Goal: Information Seeking & Learning: Learn about a topic

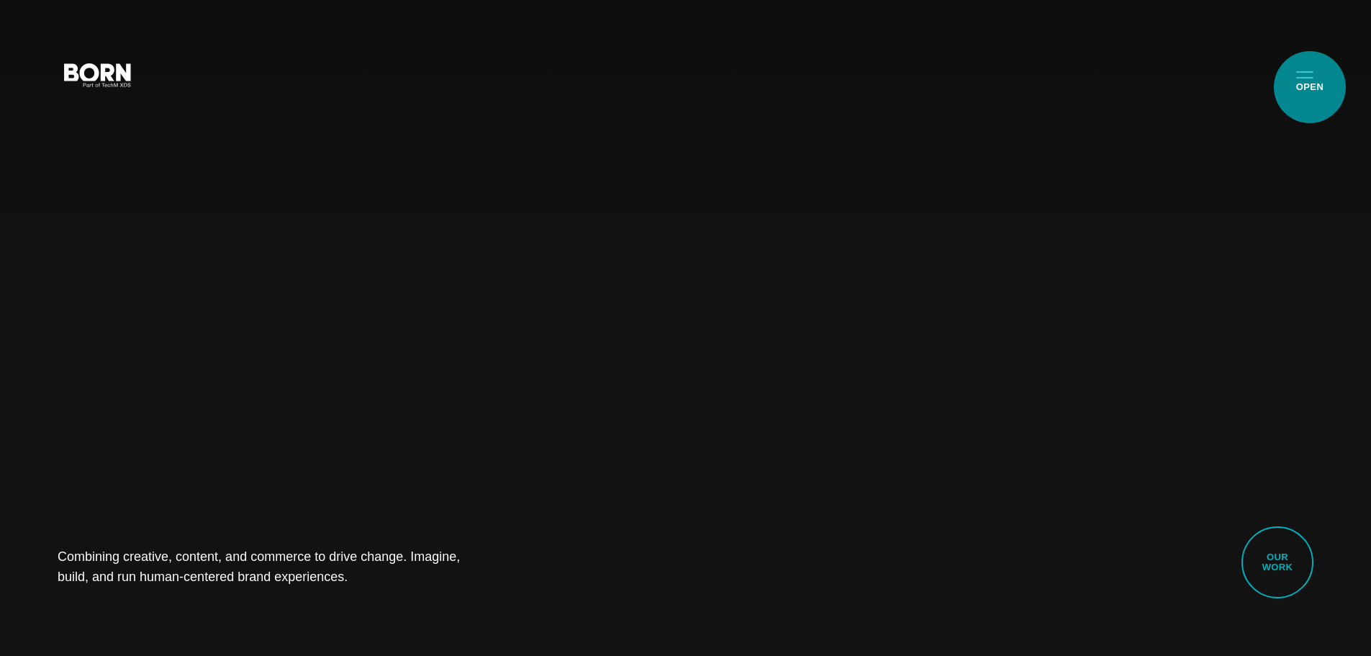
click at [1310, 87] on button "Primary Menu" at bounding box center [1305, 74] width 35 height 30
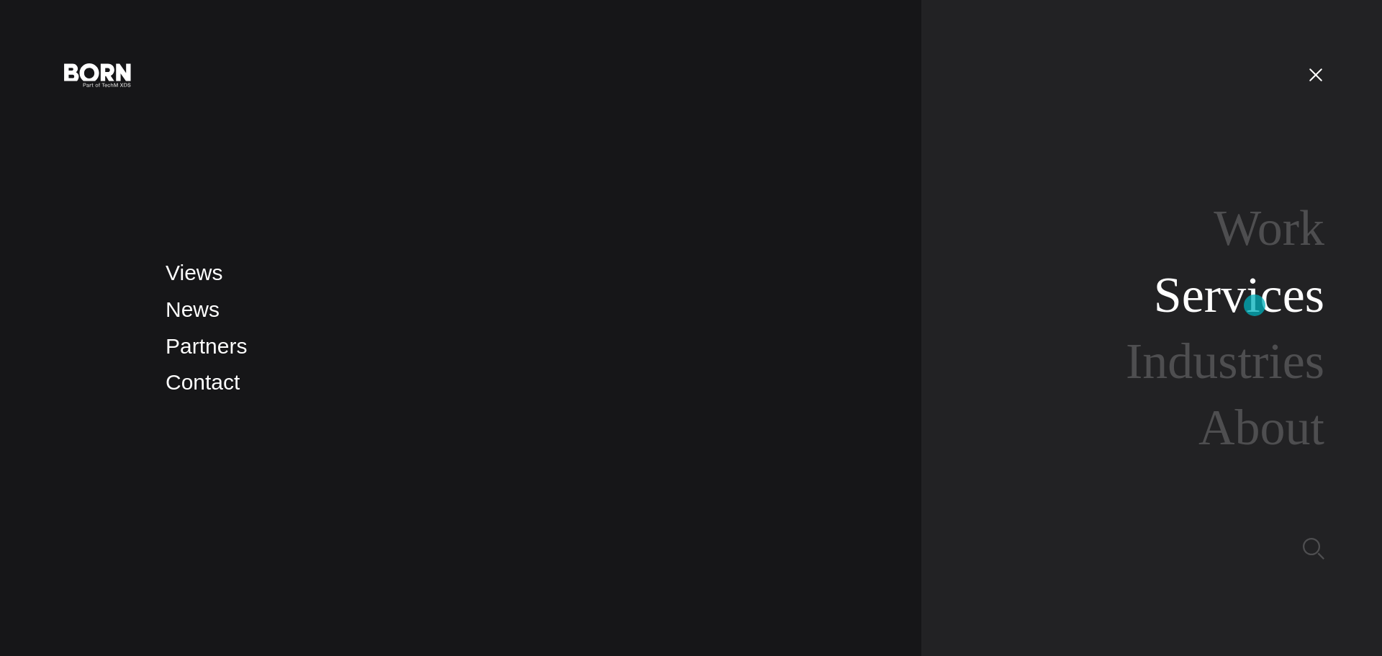
click at [1254, 305] on link "Services" at bounding box center [1239, 294] width 171 height 55
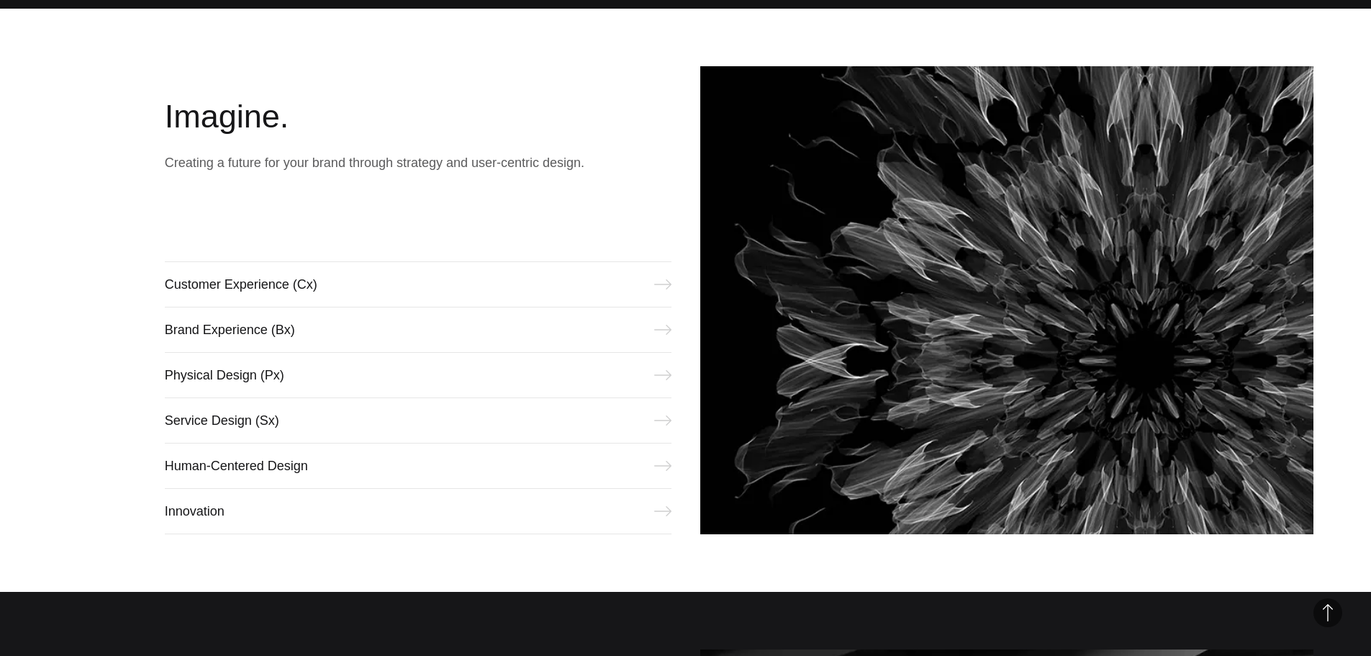
scroll to position [648, 0]
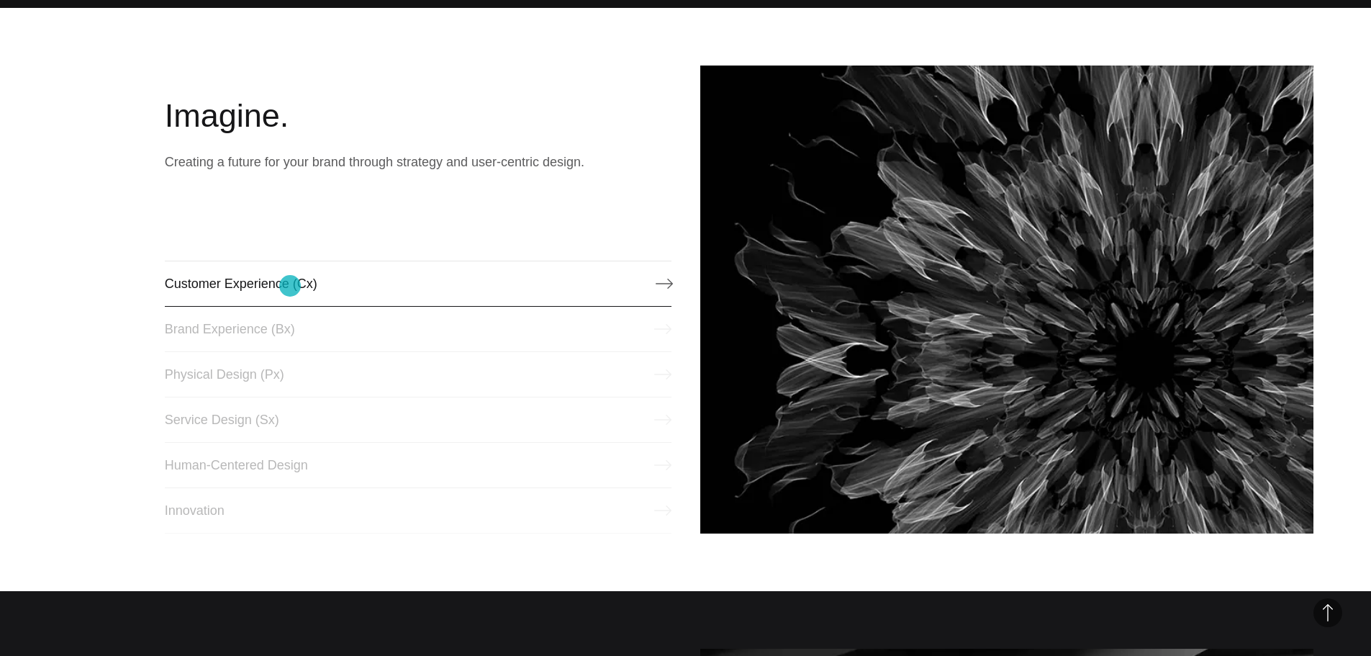
click at [299, 273] on link "Customer Experience (Cx)" at bounding box center [418, 284] width 507 height 46
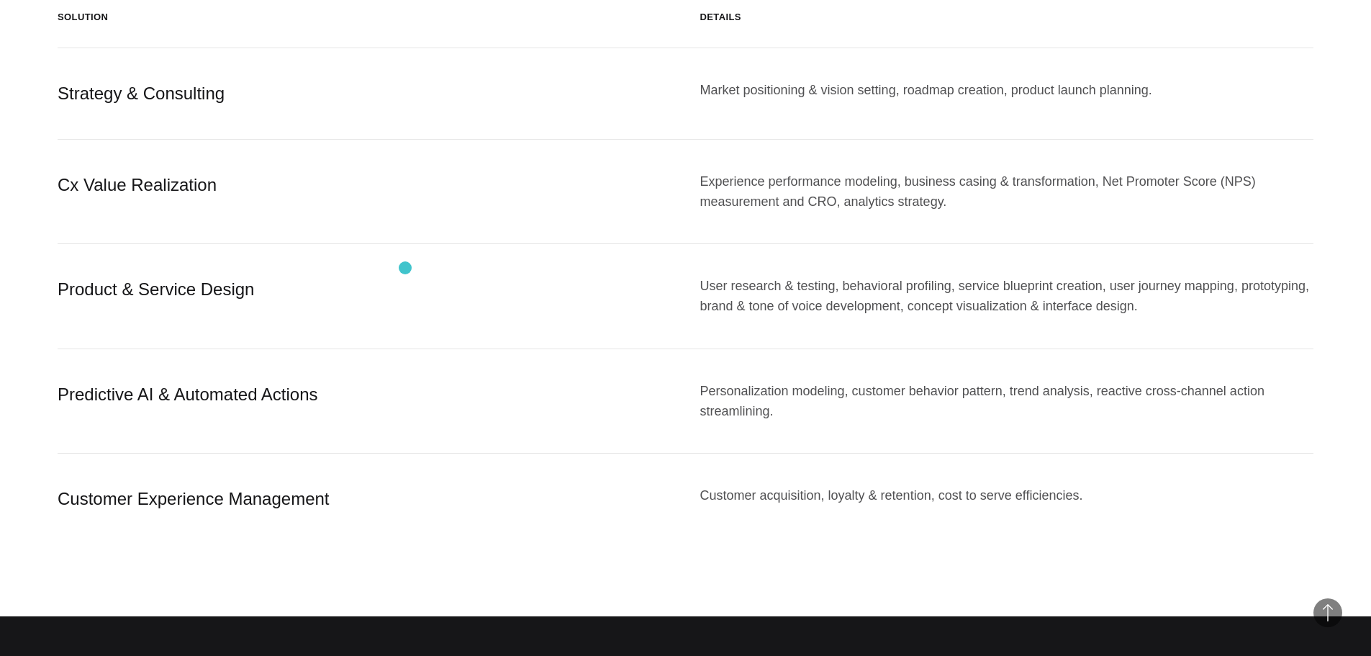
scroll to position [1583, 0]
